Goal: Task Accomplishment & Management: Manage account settings

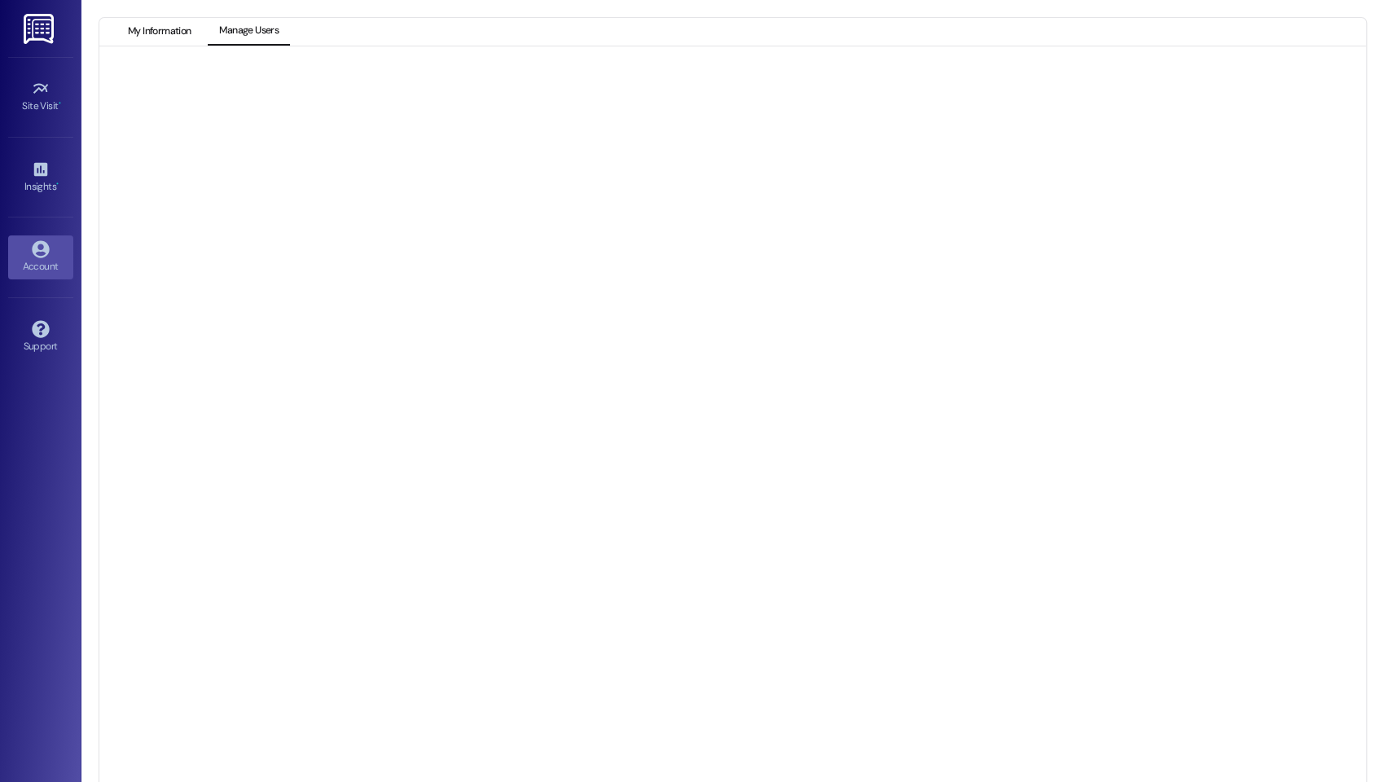
click at [146, 20] on button "My Information" at bounding box center [159, 32] width 86 height 28
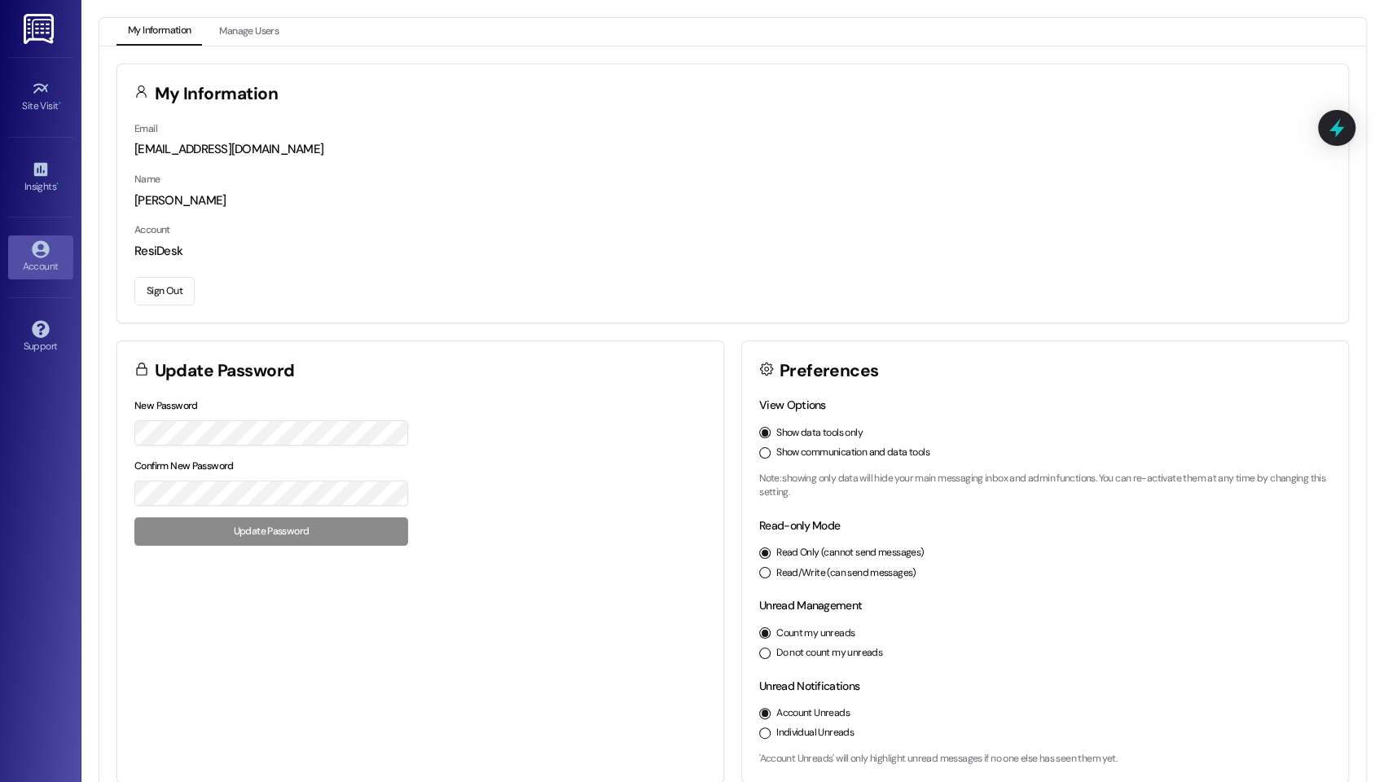
click at [177, 290] on button "Sign Out" at bounding box center [164, 291] width 60 height 29
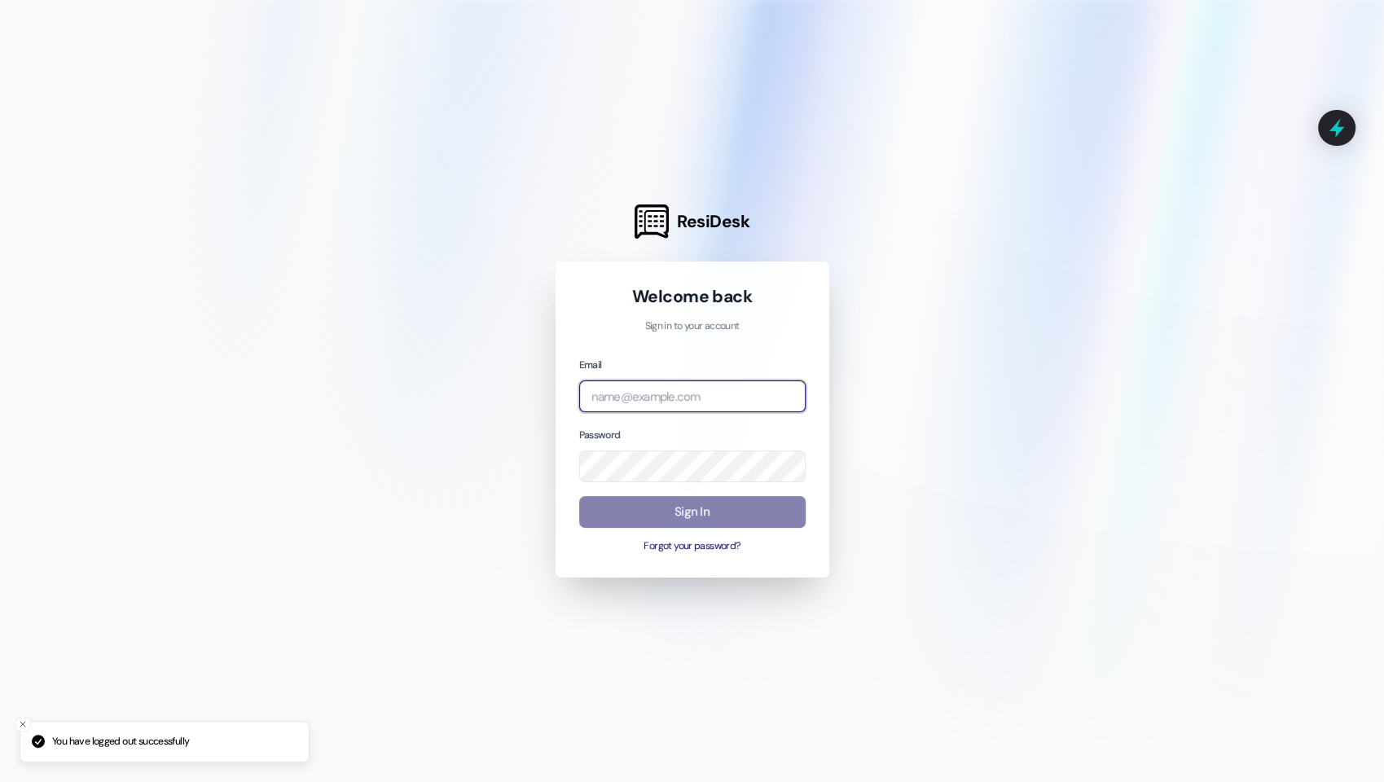
click at [721, 396] on input "email" at bounding box center [692, 396] width 226 height 32
click at [794, 389] on input "email" at bounding box center [692, 396] width 226 height 32
click at [0, 781] on com-1password-button at bounding box center [0, 782] width 0 height 0
type input "[EMAIL_ADDRESS][DOMAIN_NAME]"
